Goal: Task Accomplishment & Management: Use online tool/utility

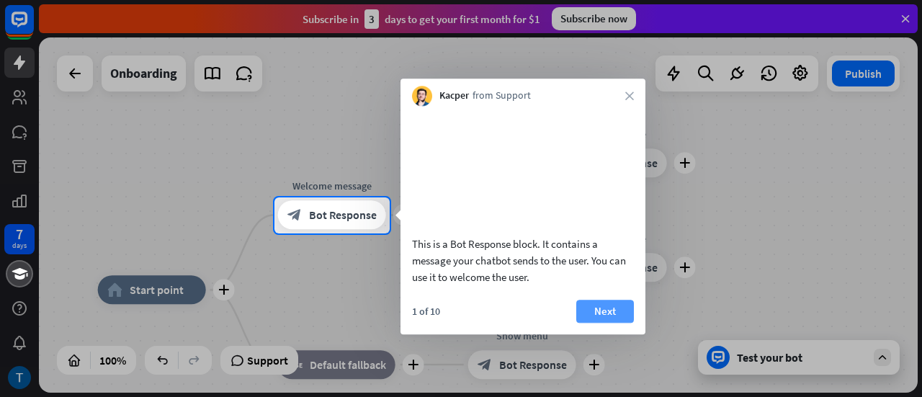
click at [586, 323] on button "Next" at bounding box center [605, 310] width 58 height 23
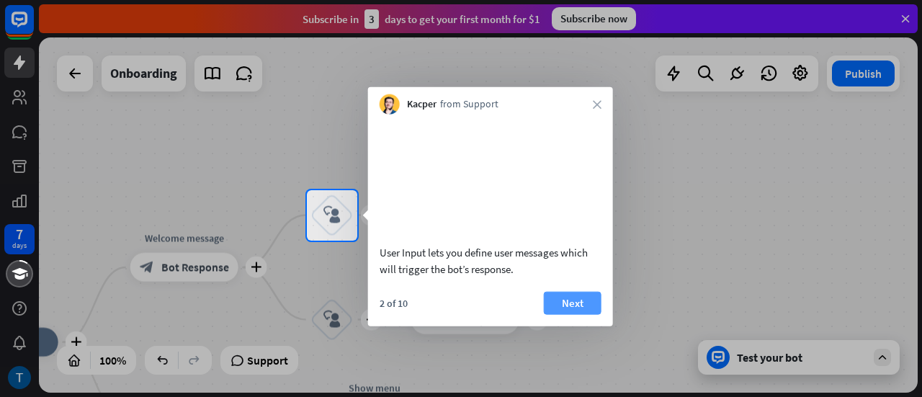
click at [583, 314] on button "Next" at bounding box center [573, 302] width 58 height 23
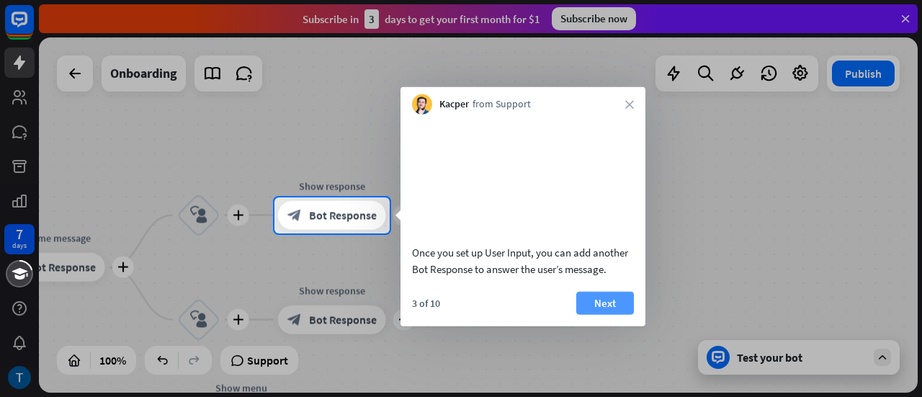
click at [602, 314] on button "Next" at bounding box center [605, 302] width 58 height 23
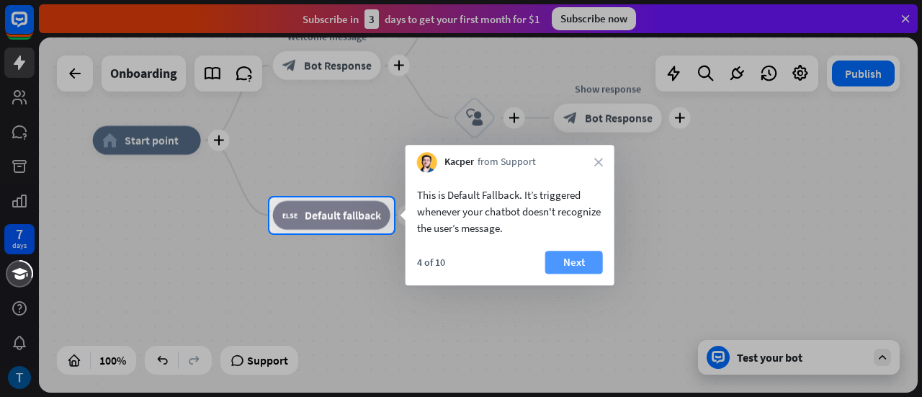
click at [572, 257] on button "Next" at bounding box center [574, 262] width 58 height 23
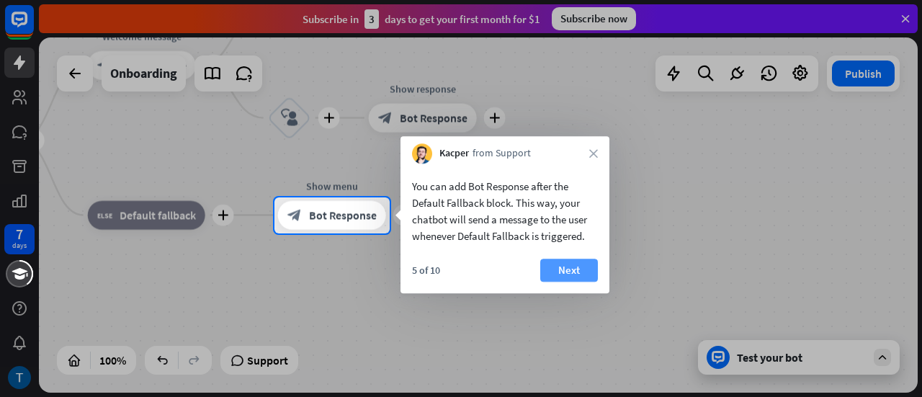
click at [575, 266] on button "Next" at bounding box center [569, 269] width 58 height 23
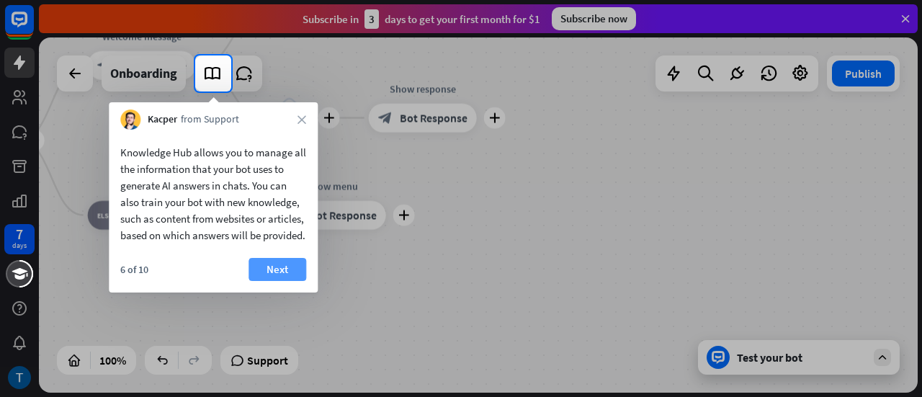
click at [275, 279] on button "Next" at bounding box center [277, 269] width 58 height 23
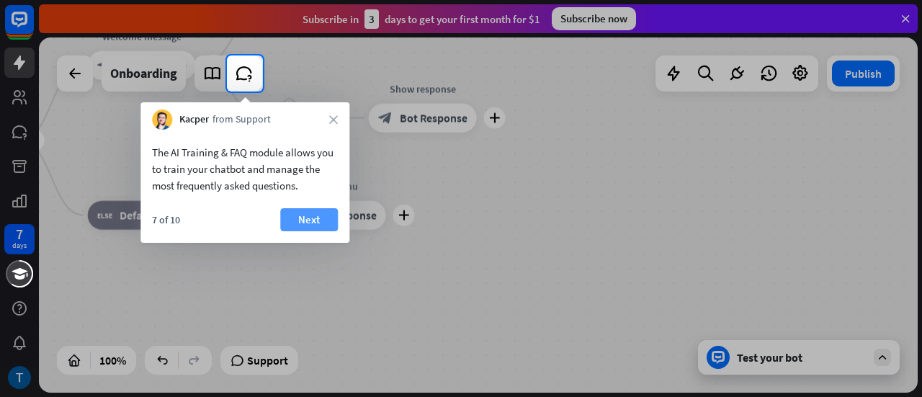
click at [312, 212] on button "Next" at bounding box center [309, 219] width 58 height 23
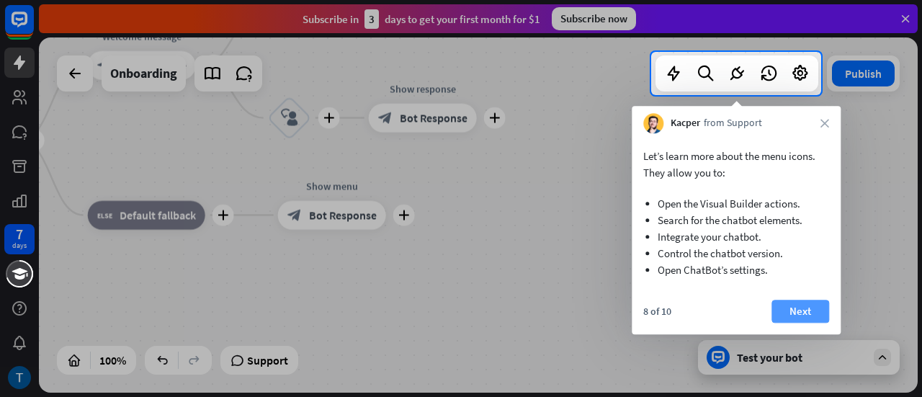
click at [802, 305] on button "Next" at bounding box center [800, 310] width 58 height 23
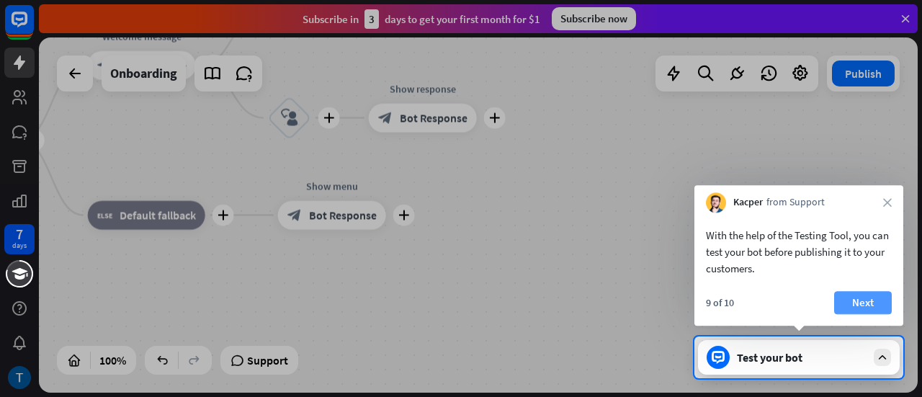
click at [855, 297] on button "Next" at bounding box center [863, 302] width 58 height 23
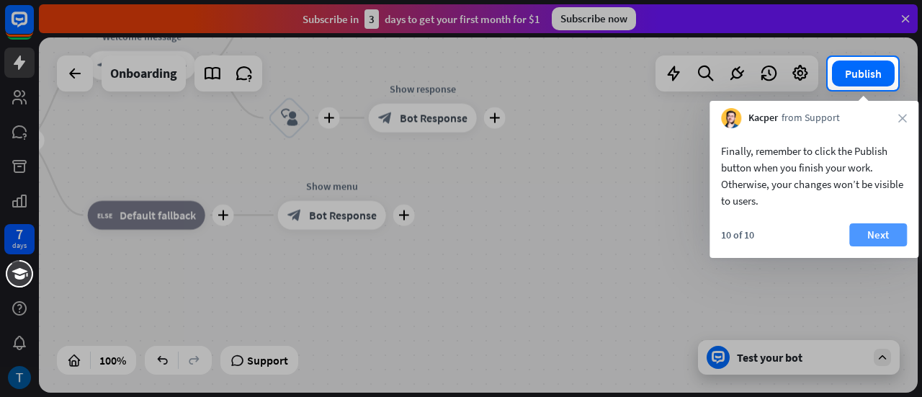
click at [880, 234] on button "Next" at bounding box center [878, 234] width 58 height 23
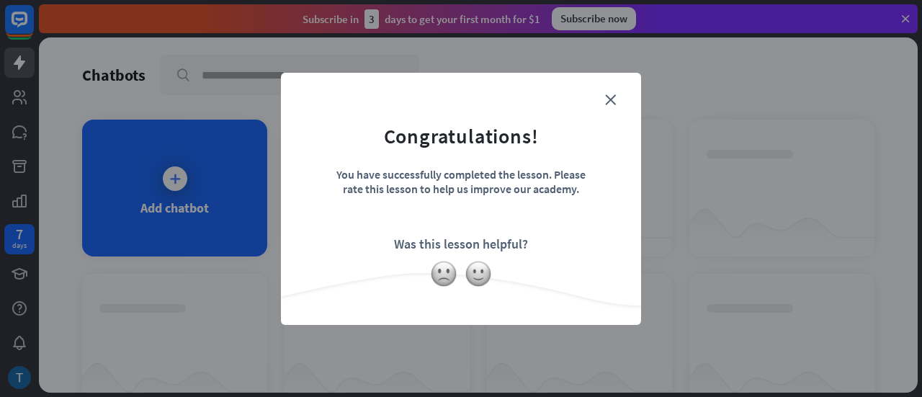
click at [612, 107] on form "Congratulations! You have successfully completed the lesson. Please rate this l…" at bounding box center [461, 177] width 324 height 172
click at [614, 99] on icon "close" at bounding box center [610, 99] width 11 height 11
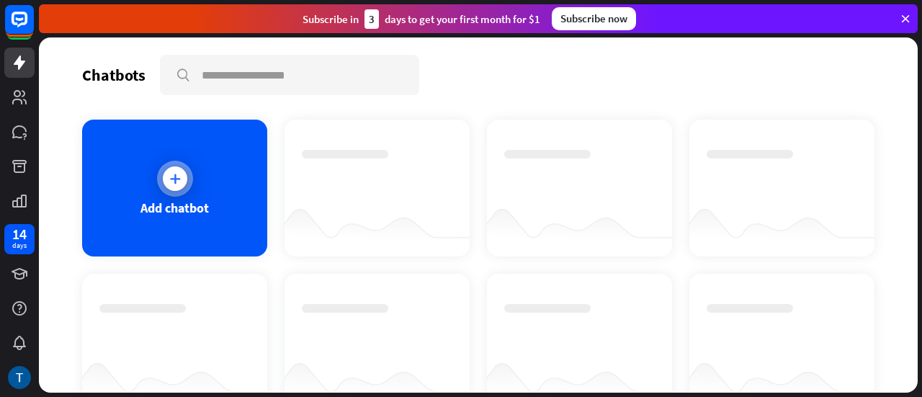
click at [194, 201] on div "Add chatbot" at bounding box center [174, 207] width 68 height 17
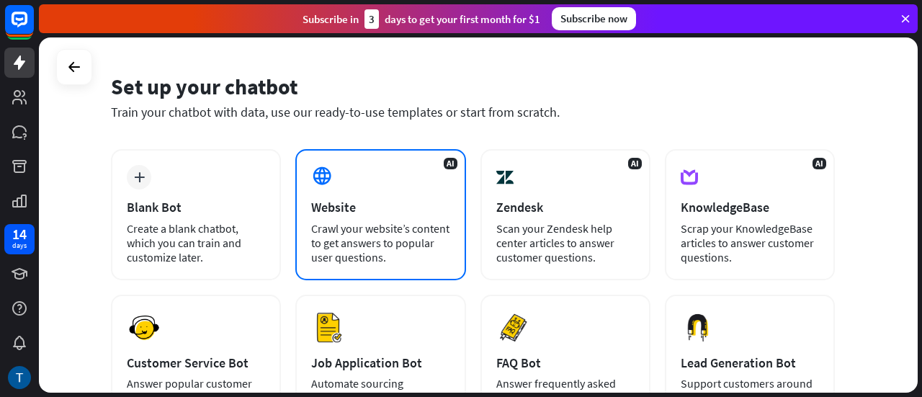
scroll to position [72, 0]
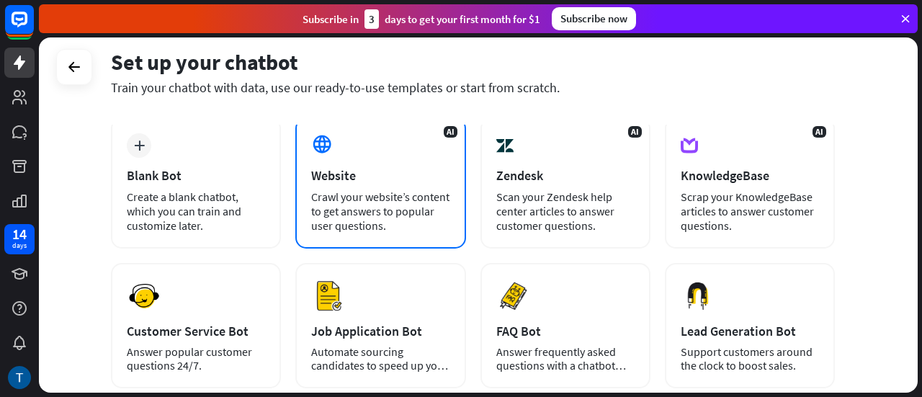
click at [410, 217] on div "Crawl your website’s content to get answers to popular user questions." at bounding box center [380, 210] width 138 height 43
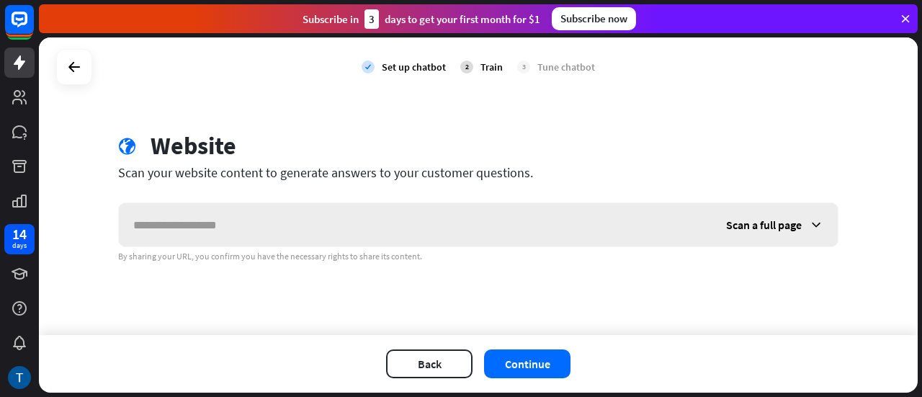
click at [818, 233] on div "Scan a full page" at bounding box center [774, 224] width 126 height 43
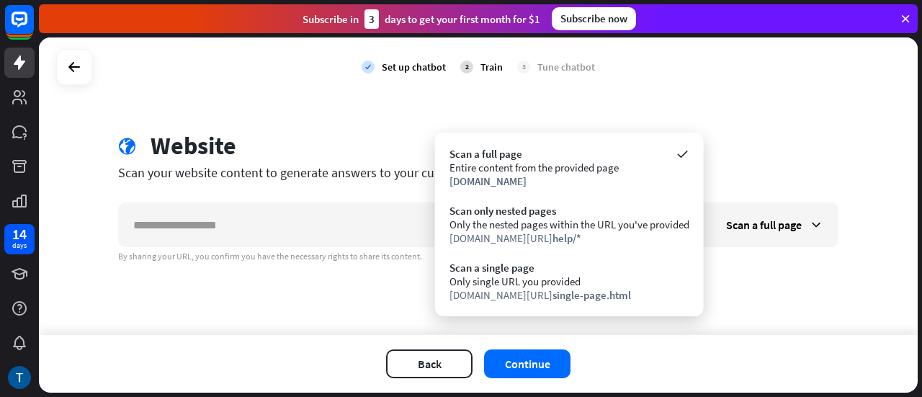
click at [759, 276] on div "check Set up chatbot 2 Train 3 Tune chatbot globe Website Scan your website con…" at bounding box center [478, 185] width 878 height 297
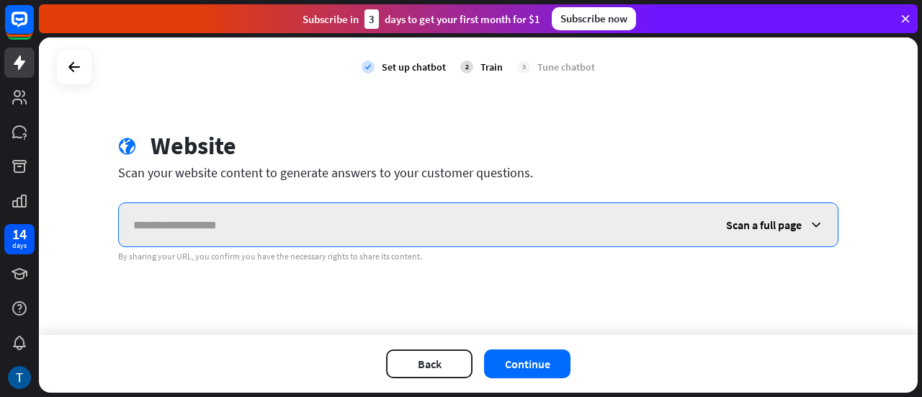
click at [172, 230] on input "text" at bounding box center [415, 224] width 593 height 43
type input "*"
type input "**********"
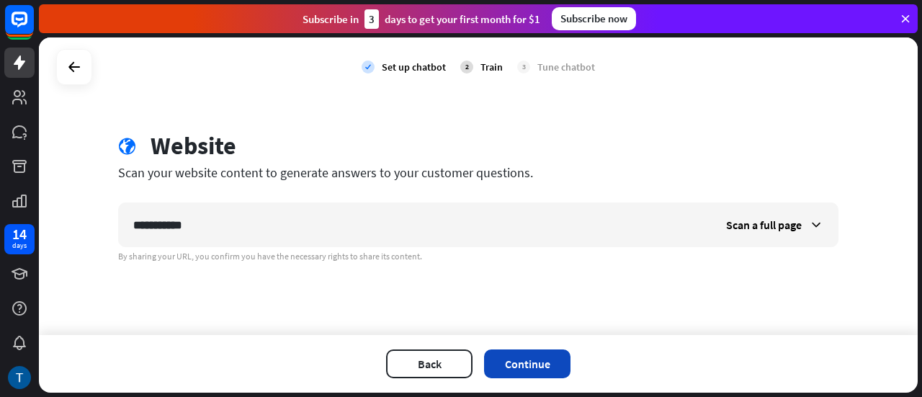
click at [500, 366] on button "Continue" at bounding box center [527, 363] width 86 height 29
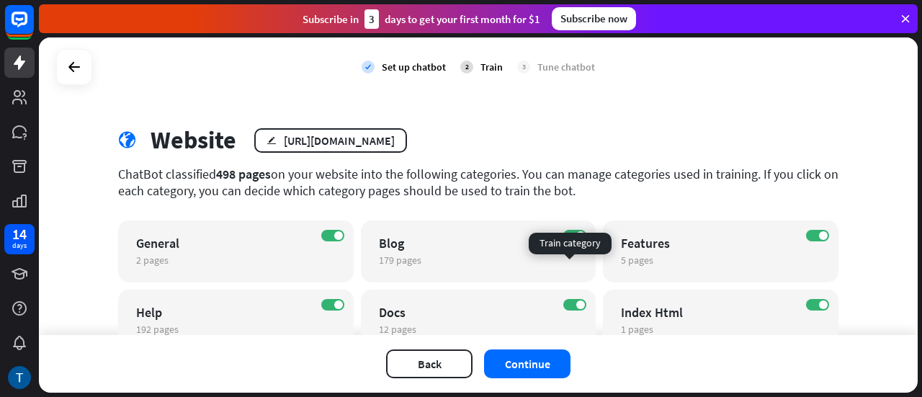
scroll to position [0, 0]
